Goal: Information Seeking & Learning: Learn about a topic

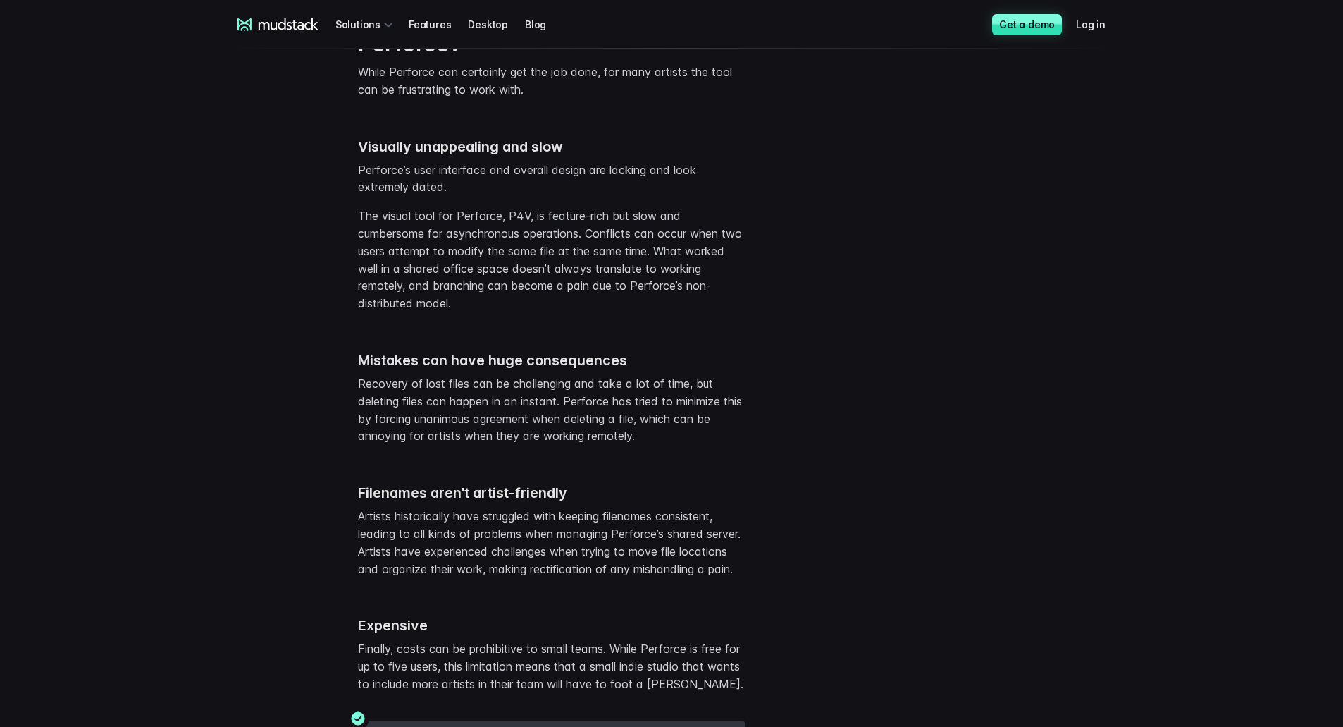
scroll to position [2440, 0]
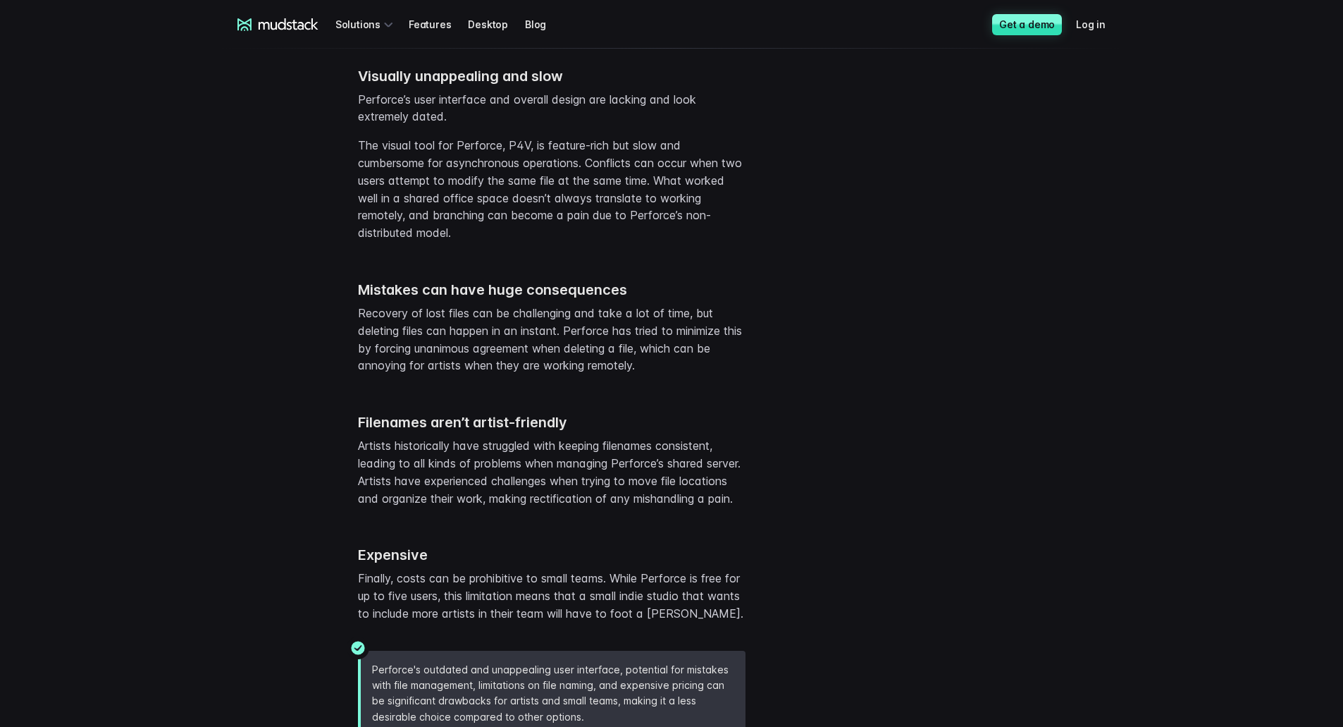
click at [40, 548] on div "mudstack logo Solutions Features Desktop Blog Get a demo Log in mudstack logo S…" at bounding box center [671, 597] width 1343 height 6074
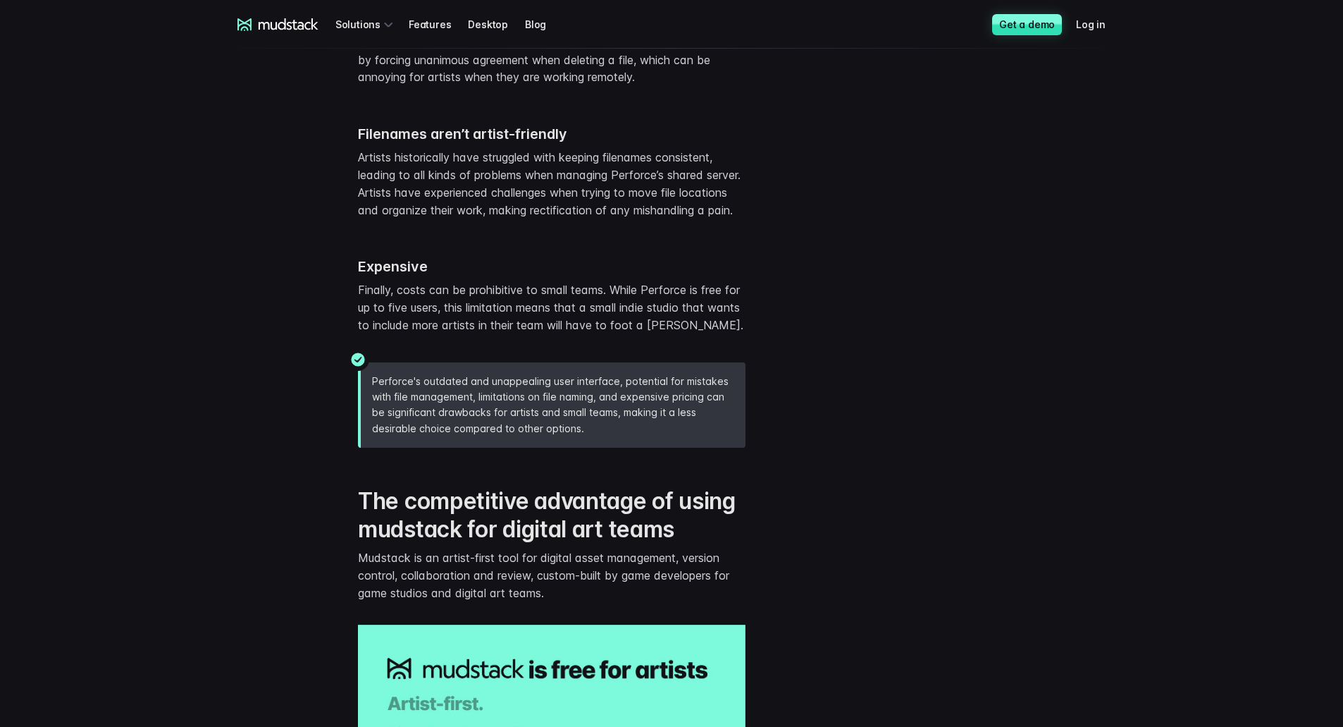
scroll to position [2863, 0]
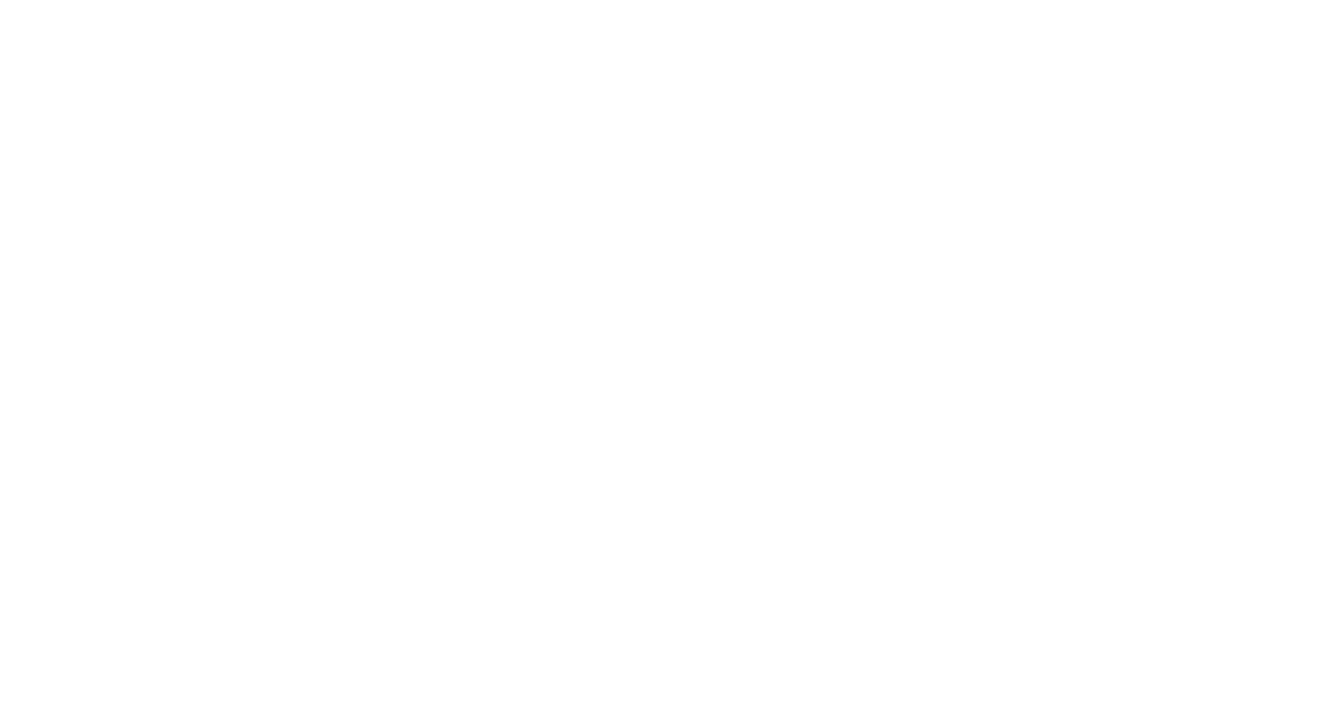
click at [0, 0] on html at bounding box center [0, 0] width 0 height 0
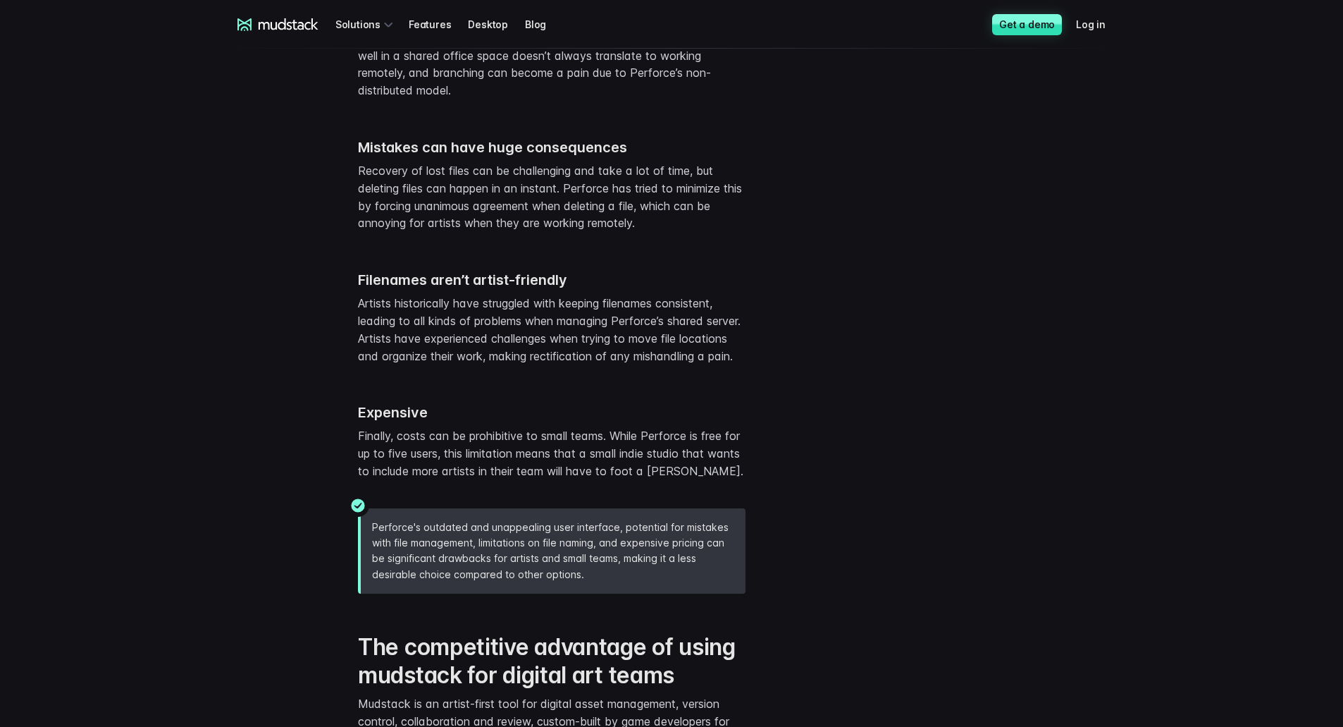
scroll to position [2565, 0]
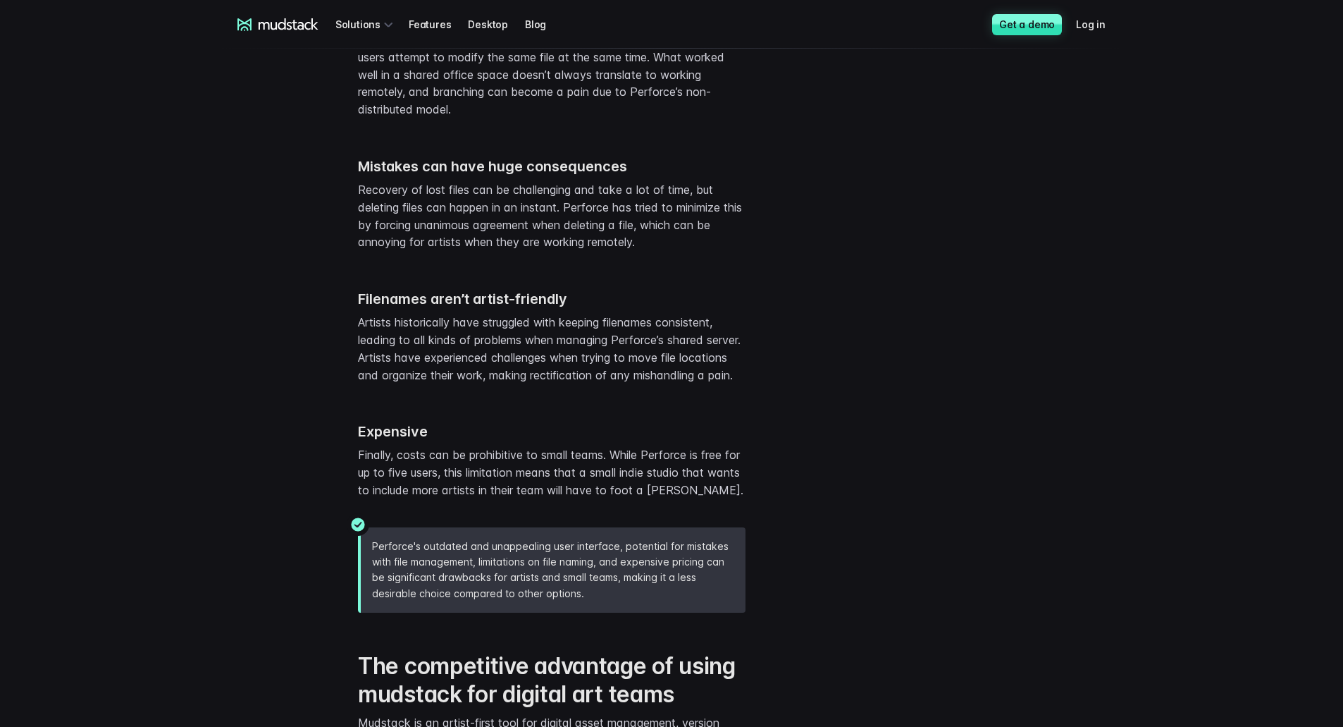
scroll to position [2564, 0]
click at [817, 624] on div "Perforce's outdated and unappealing user interface, potential for mistakes with…" at bounding box center [672, 567] width 902 height 114
click at [756, 678] on div "The competitive advantage of using mudstack for digital art teams Mudstack is a…" at bounding box center [672, 700] width 902 height 154
click at [866, 624] on div "Perforce's outdated and unappealing user interface, potential for mistakes with…" at bounding box center [672, 567] width 902 height 114
click at [808, 624] on div "Perforce's outdated and unappealing user interface, potential for mistakes with…" at bounding box center [672, 567] width 902 height 114
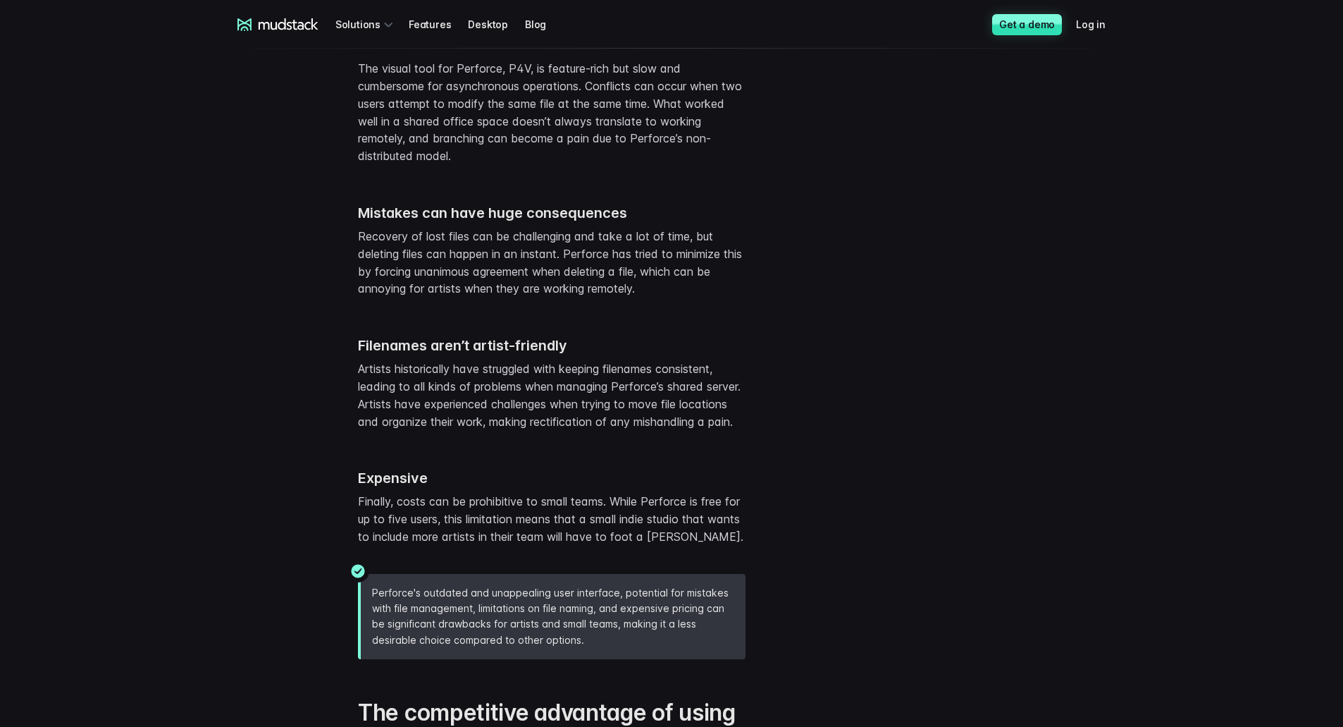
scroll to position [2494, 0]
